Goal: Find contact information: Find contact information

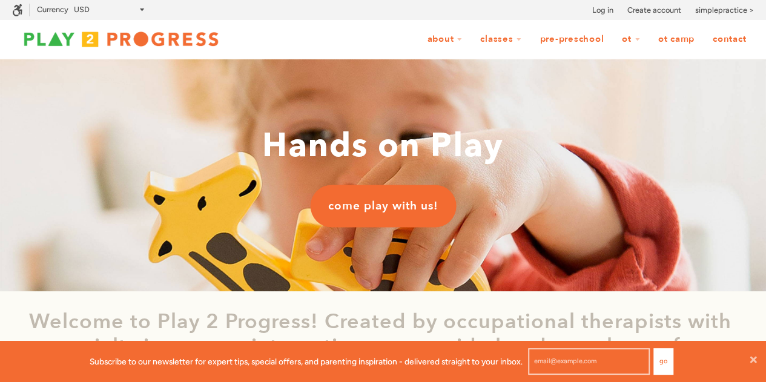
click at [678, 40] on link "OT Camp" at bounding box center [677, 39] width 52 height 23
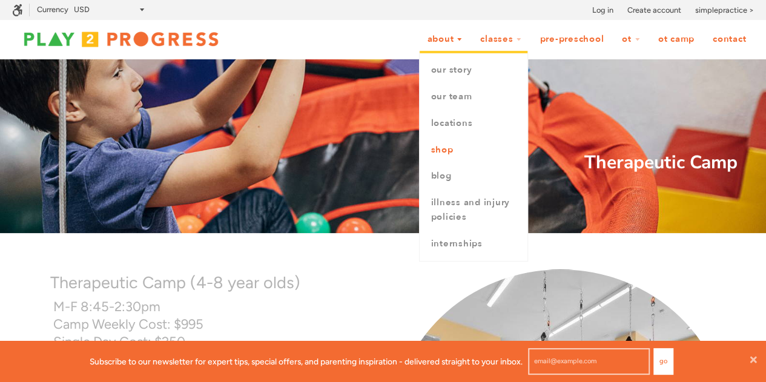
click at [450, 151] on link "Shop" at bounding box center [474, 150] width 108 height 27
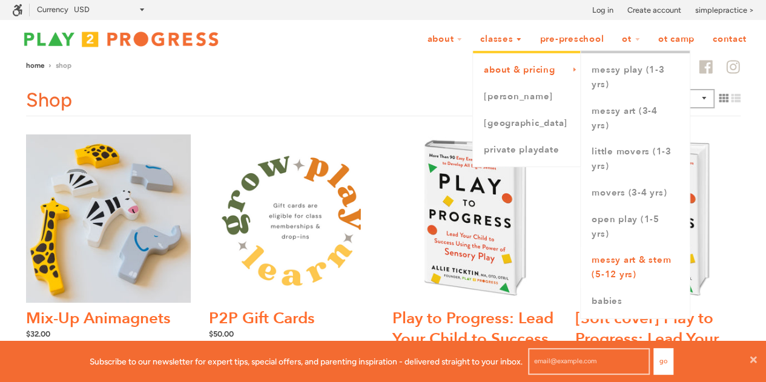
click at [613, 265] on link "Messy Art & STEM (5-12 yrs)" at bounding box center [635, 267] width 109 height 41
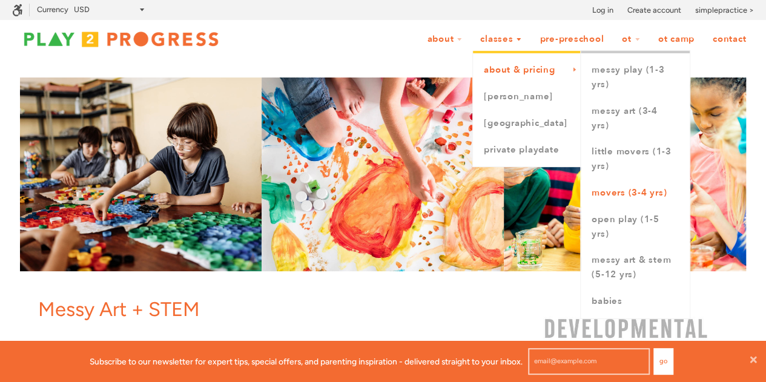
click at [629, 189] on link "Movers (3-4 yrs)" at bounding box center [635, 193] width 109 height 27
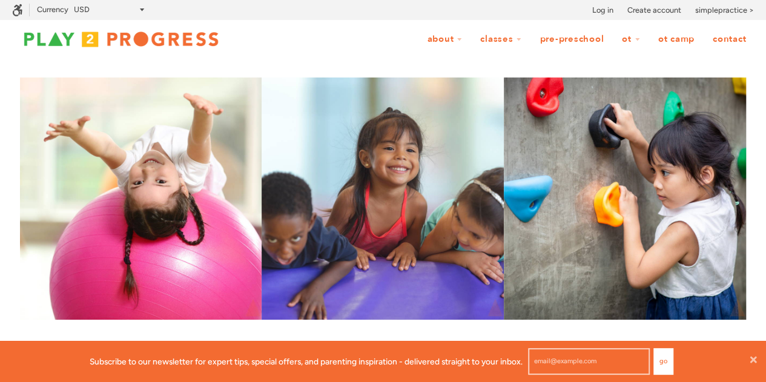
click at [170, 34] on img at bounding box center [121, 39] width 218 height 24
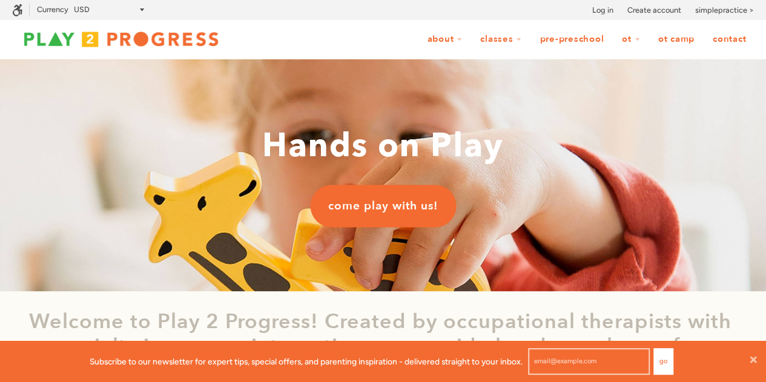
scroll to position [10, 10]
click at [719, 36] on link "Contact" at bounding box center [729, 39] width 49 height 23
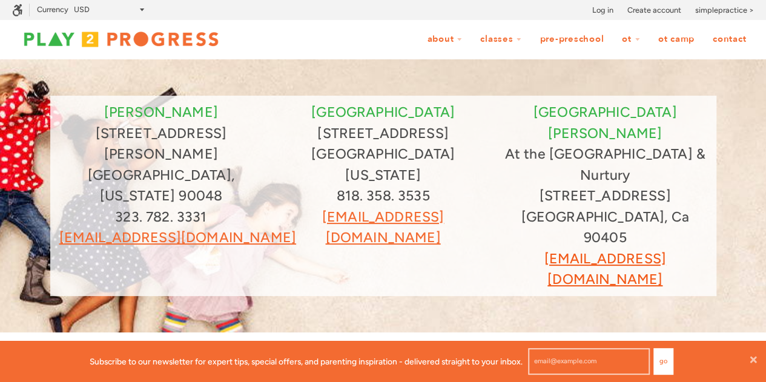
scroll to position [10, 10]
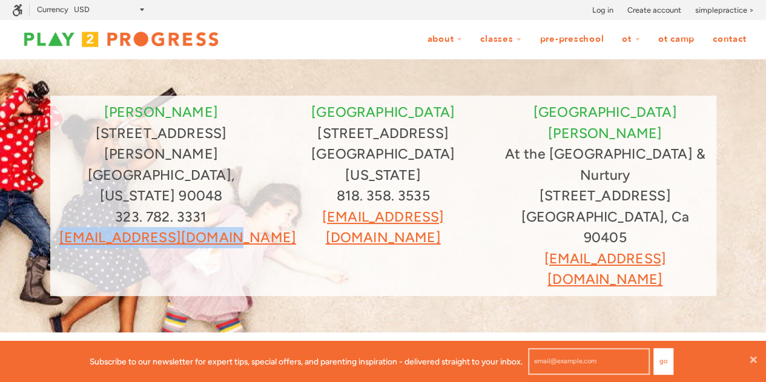
drag, startPoint x: 256, startPoint y: 198, endPoint x: 74, endPoint y: 209, distance: 182.7
click at [74, 209] on div "[PERSON_NAME] [STREET_ADDRESS][PERSON_NAME][US_STATE]. 782. 3331 [EMAIL_ADDRESS…" at bounding box center [383, 196] width 666 height 201
copy nobr "[EMAIL_ADDRESS][DOMAIN_NAME]"
